Goal: Task Accomplishment & Management: Complete application form

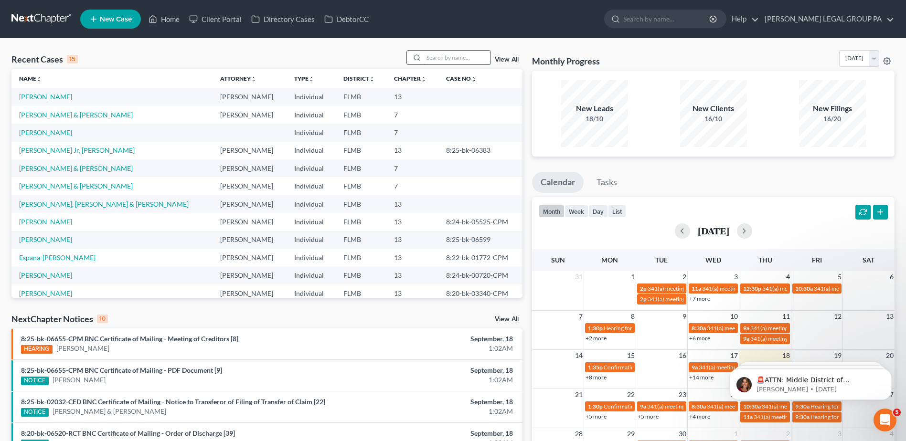
drag, startPoint x: 0, startPoint y: 0, endPoint x: 449, endPoint y: 57, distance: 452.2
click at [449, 57] on input "search" at bounding box center [457, 58] width 67 height 14
paste input "Tomilko"
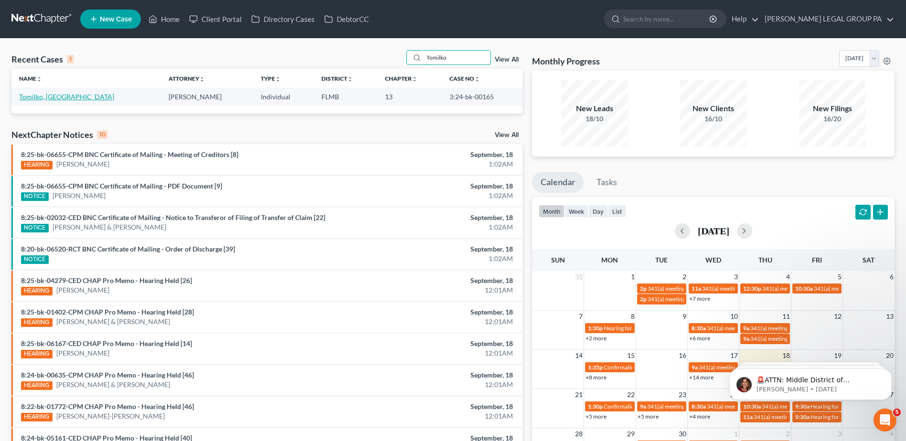
type input "Tomilko"
click at [48, 96] on link "Tomilko, [GEOGRAPHIC_DATA]" at bounding box center [66, 97] width 95 height 8
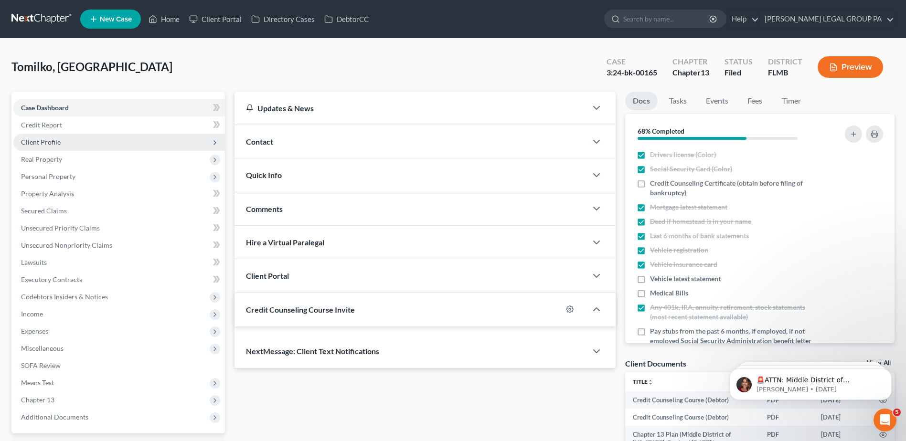
click at [44, 140] on span "Client Profile" at bounding box center [41, 142] width 40 height 8
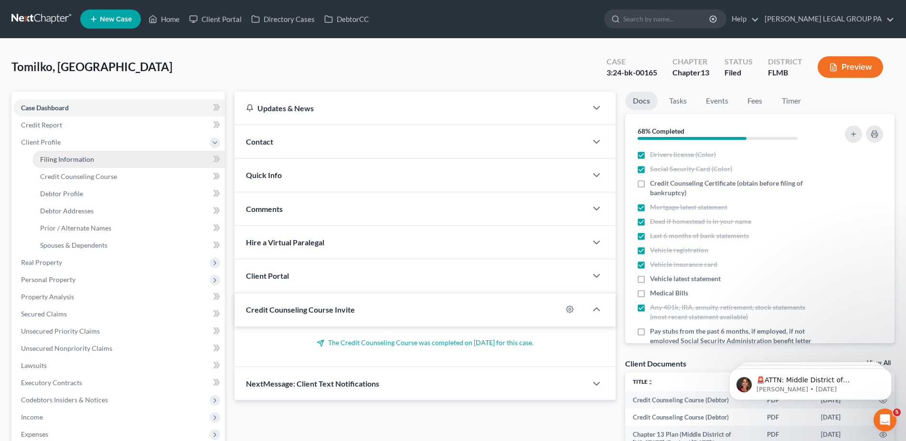
click at [68, 161] on span "Filing Information" at bounding box center [67, 159] width 54 height 8
select select "1"
select select "0"
select select "3"
select select "9"
